Goal: Transaction & Acquisition: Purchase product/service

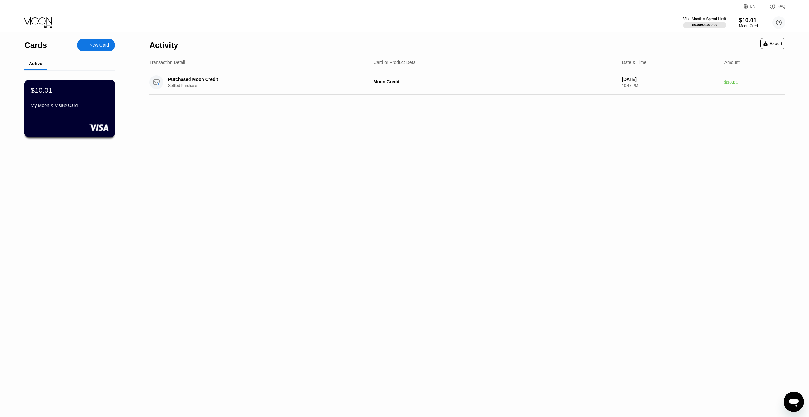
click at [82, 107] on div "My Moon X Visa® Card" at bounding box center [70, 105] width 78 height 5
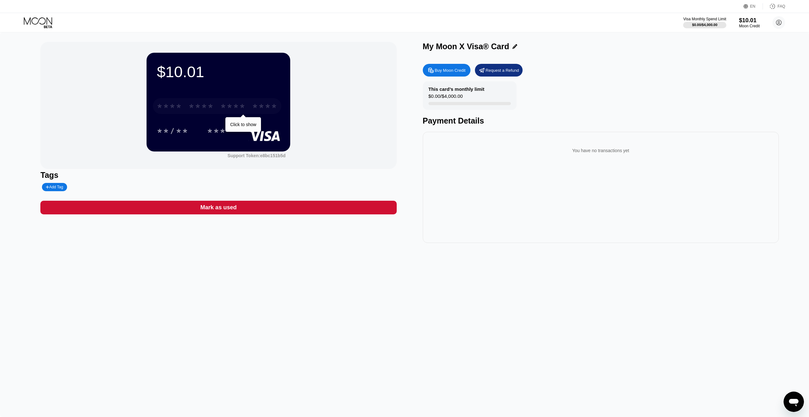
click at [182, 112] on div "* * * *" at bounding box center [169, 107] width 25 height 10
click at [181, 109] on div "* * * *" at bounding box center [169, 107] width 25 height 10
click at [412, 112] on div "$10.01 4513 6500 2407 3896 08/28 884 Support Token: e8bc151b5d Tags Add Tag Mar…" at bounding box center [404, 142] width 728 height 201
click at [435, 72] on div "Buy Moon Credit" at bounding box center [450, 70] width 31 height 5
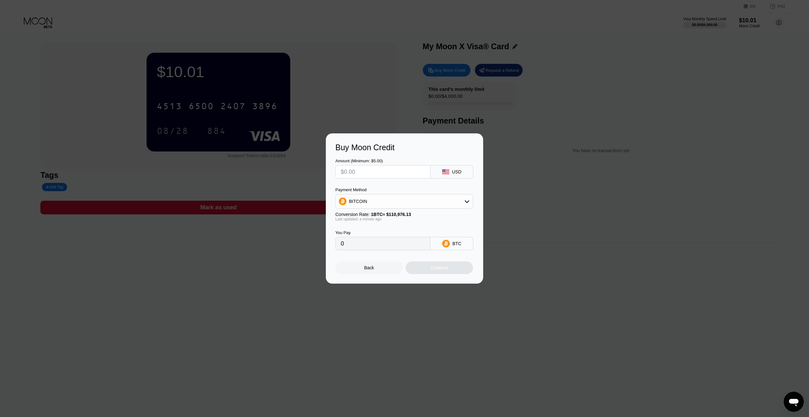
click at [383, 200] on div "BITCOIN" at bounding box center [404, 201] width 137 height 13
click at [381, 230] on div "USDT on TRON" at bounding box center [408, 232] width 120 height 5
type input "0.00"
click at [379, 174] on input "text" at bounding box center [383, 172] width 84 height 13
type input "$4"
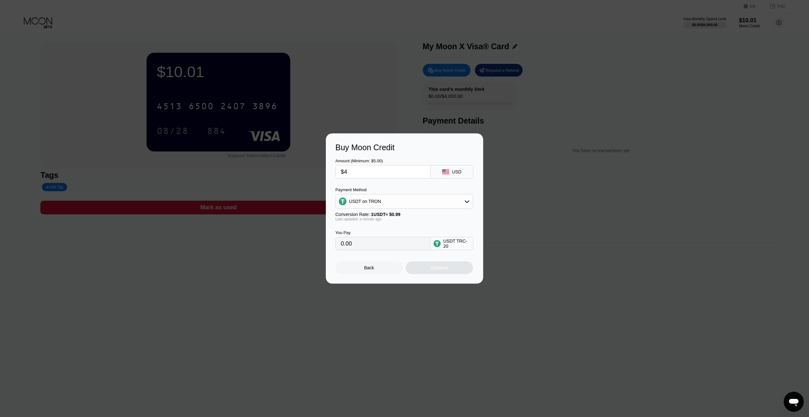
type input "4.04"
type input "$40"
type input "40.40"
type input "$40"
click at [453, 270] on div "Continue" at bounding box center [438, 267] width 67 height 13
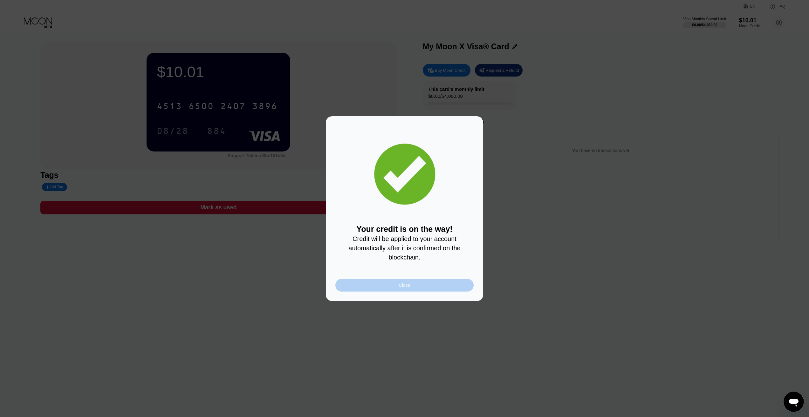
click at [421, 283] on div "Close" at bounding box center [404, 285] width 138 height 13
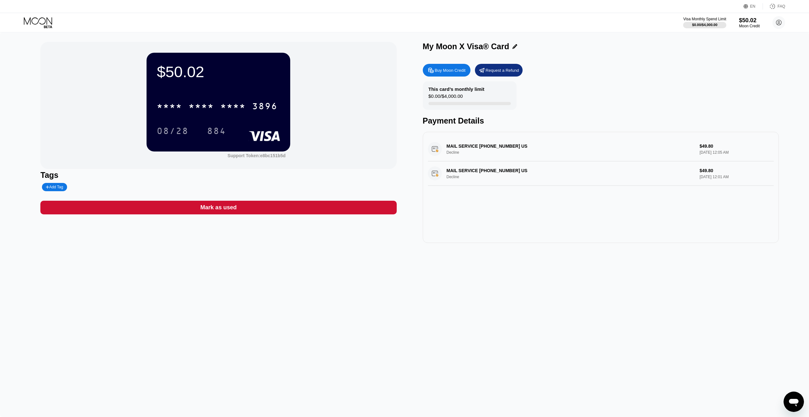
click at [529, 146] on div "MAIL SERVICE +12089435641 US Decline $49.80 Sep 24, 2025 12:05 AM" at bounding box center [601, 149] width 346 height 24
click at [505, 149] on div "MAIL SERVICE +12089435641 US Decline $49.80 Sep 24, 2025 12:05 AM" at bounding box center [601, 149] width 346 height 24
drag, startPoint x: 505, startPoint y: 149, endPoint x: 497, endPoint y: 149, distance: 8.6
click at [503, 149] on div "MAIL SERVICE +12089435641 US Decline $49.80 Sep 24, 2025 12:05 AM" at bounding box center [601, 149] width 346 height 24
click at [497, 149] on div "MAIL SERVICE +12089435641 US Decline $49.80 Sep 24, 2025 12:05 AM" at bounding box center [601, 149] width 346 height 24
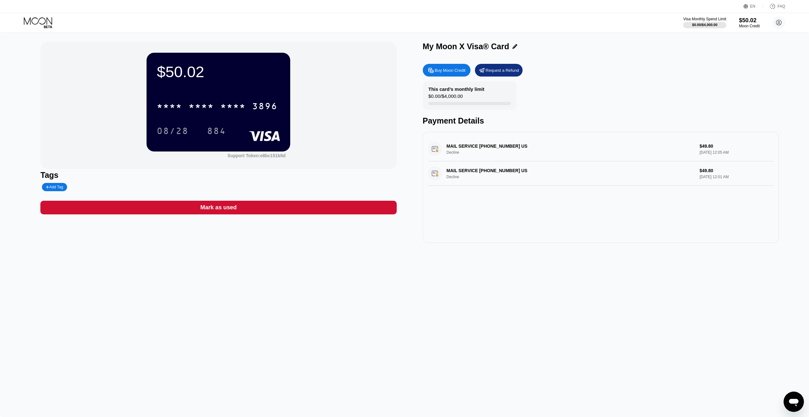
click at [497, 149] on div "MAIL SERVICE +12089435641 US Decline $49.80 Sep 24, 2025 12:05 AM" at bounding box center [601, 149] width 346 height 24
click at [623, 151] on div "MAIL SERVICE [PHONE_NUMBER] US Decline $49.80 [DATE] 12:06 AM" at bounding box center [601, 149] width 346 height 24
click at [499, 150] on div "MAIL SERVICE [PHONE_NUMBER] US Decline $49.80 [DATE] 12:06 AM" at bounding box center [601, 149] width 346 height 24
click at [487, 150] on div "MAIL SERVICE [PHONE_NUMBER] US Decline $49.80 [DATE] 12:06 AM" at bounding box center [601, 149] width 346 height 24
click at [451, 73] on div "Buy Moon Credit" at bounding box center [450, 70] width 31 height 5
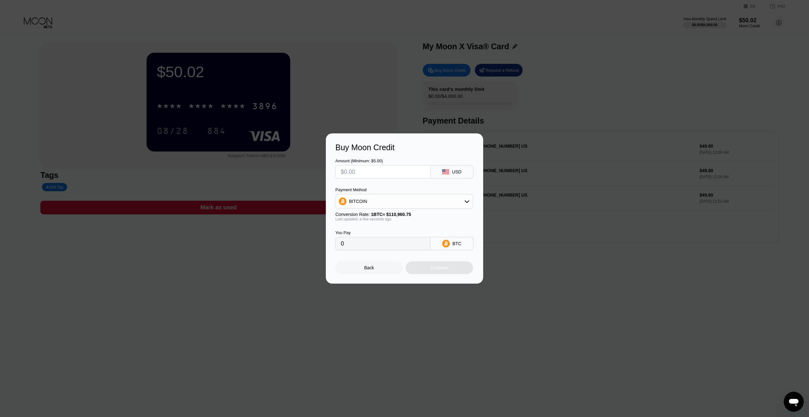
click at [387, 198] on div "BITCOIN" at bounding box center [404, 201] width 137 height 13
click at [382, 228] on div "USDT on TRON" at bounding box center [404, 233] width 134 height 13
type input "0.00"
click at [396, 175] on input "text" at bounding box center [383, 172] width 84 height 13
type input "$1"
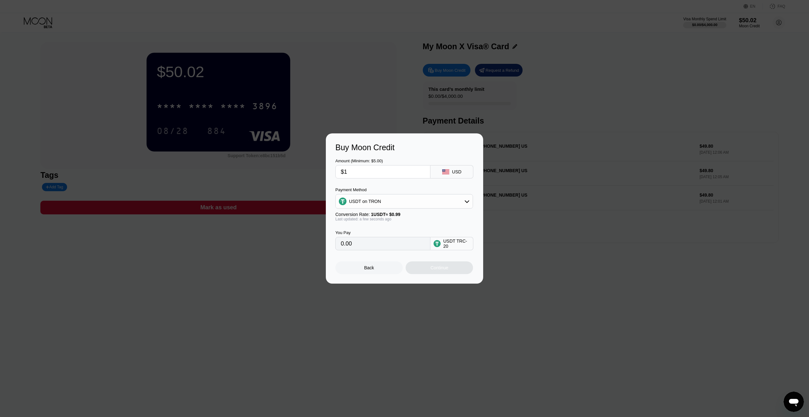
type input "1.01"
type input "$10"
type input "10.10"
type input "$10"
click at [440, 274] on div "Continue" at bounding box center [438, 267] width 67 height 13
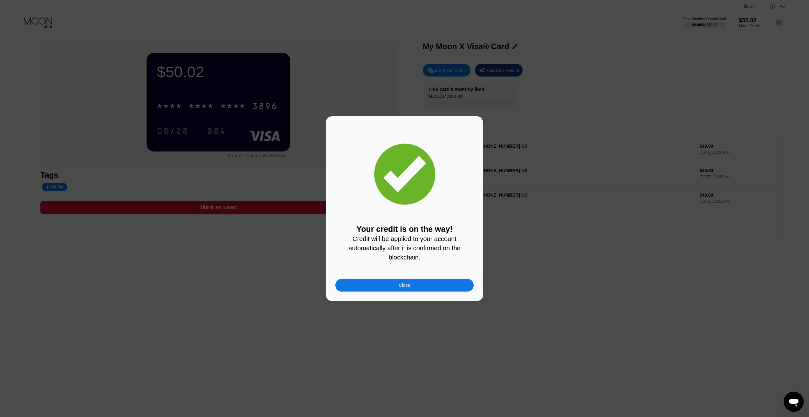
click at [426, 285] on div "Close" at bounding box center [404, 285] width 138 height 13
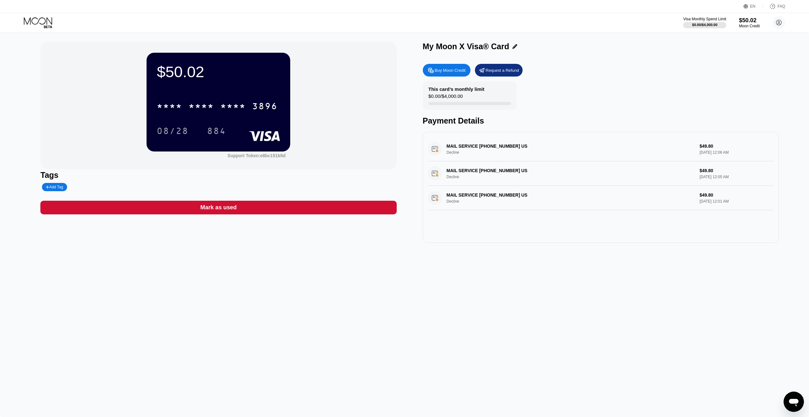
click at [601, 74] on div "Buy Moon Credit Request a Refund" at bounding box center [601, 70] width 356 height 13
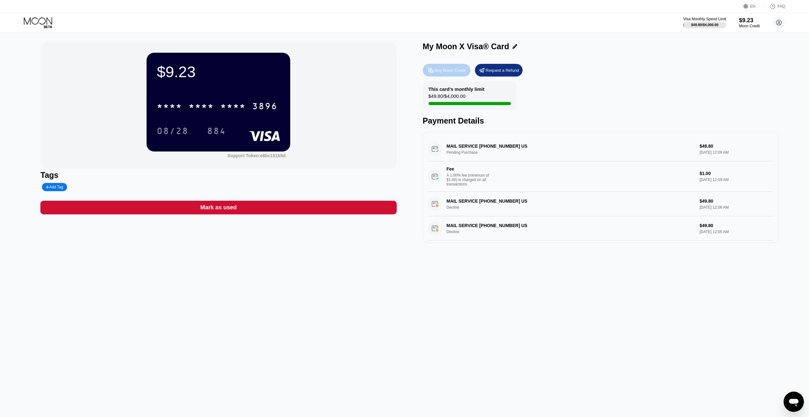
click at [451, 73] on div "Buy Moon Credit" at bounding box center [450, 70] width 31 height 5
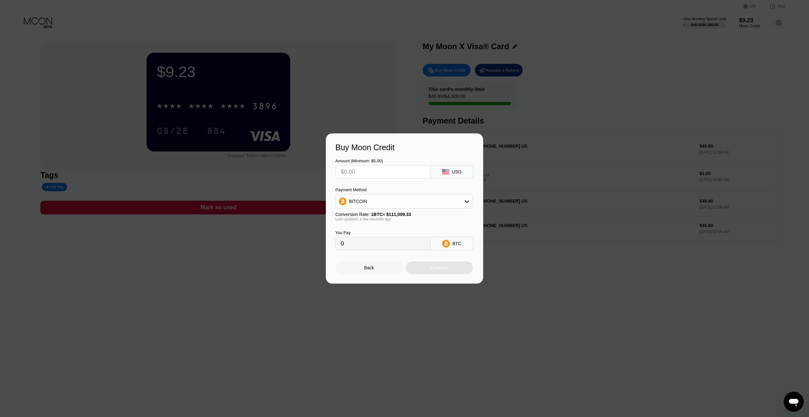
click at [378, 175] on input "text" at bounding box center [383, 172] width 84 height 13
click at [383, 197] on div "BITCOIN" at bounding box center [404, 201] width 137 height 13
click at [372, 227] on div "USDT on TRON" at bounding box center [404, 233] width 134 height 13
type input "0.00"
click at [371, 171] on input "text" at bounding box center [383, 172] width 84 height 13
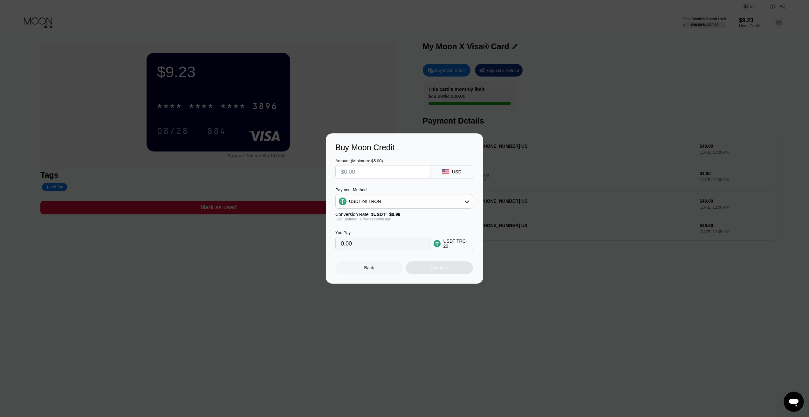
type input "$3"
type input "3.03"
type input "$30"
type input "30.30"
type input "$30"
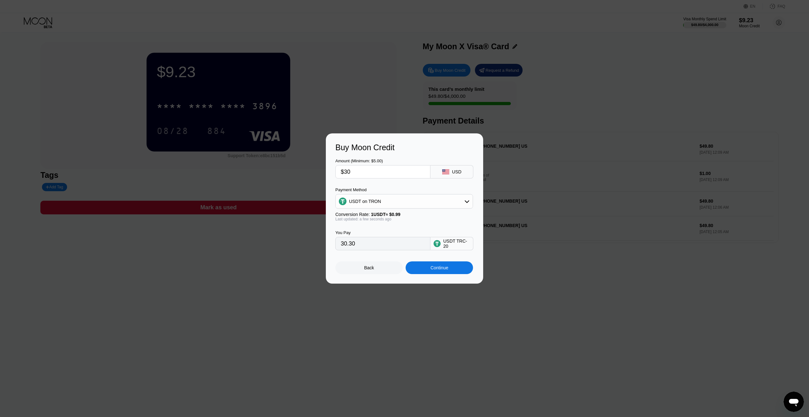
click at [449, 274] on div "Continue" at bounding box center [438, 267] width 67 height 13
